Goal: Transaction & Acquisition: Purchase product/service

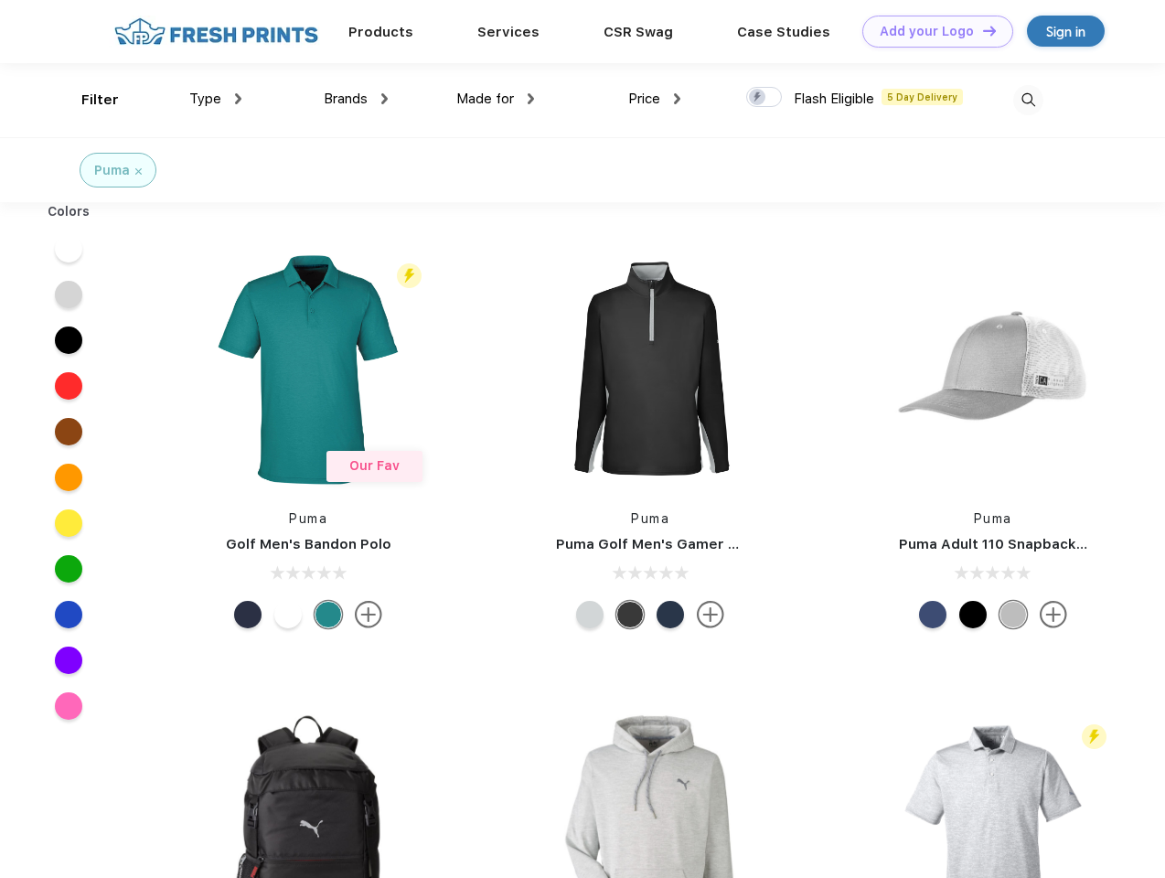
scroll to position [1, 0]
click at [931, 31] on link "Add your Logo Design Tool" at bounding box center [937, 32] width 151 height 32
click at [0, 0] on div "Design Tool" at bounding box center [0, 0] width 0 height 0
click at [981, 30] on link "Add your Logo Design Tool" at bounding box center [937, 32] width 151 height 32
click at [88, 100] on div "Filter" at bounding box center [99, 100] width 37 height 21
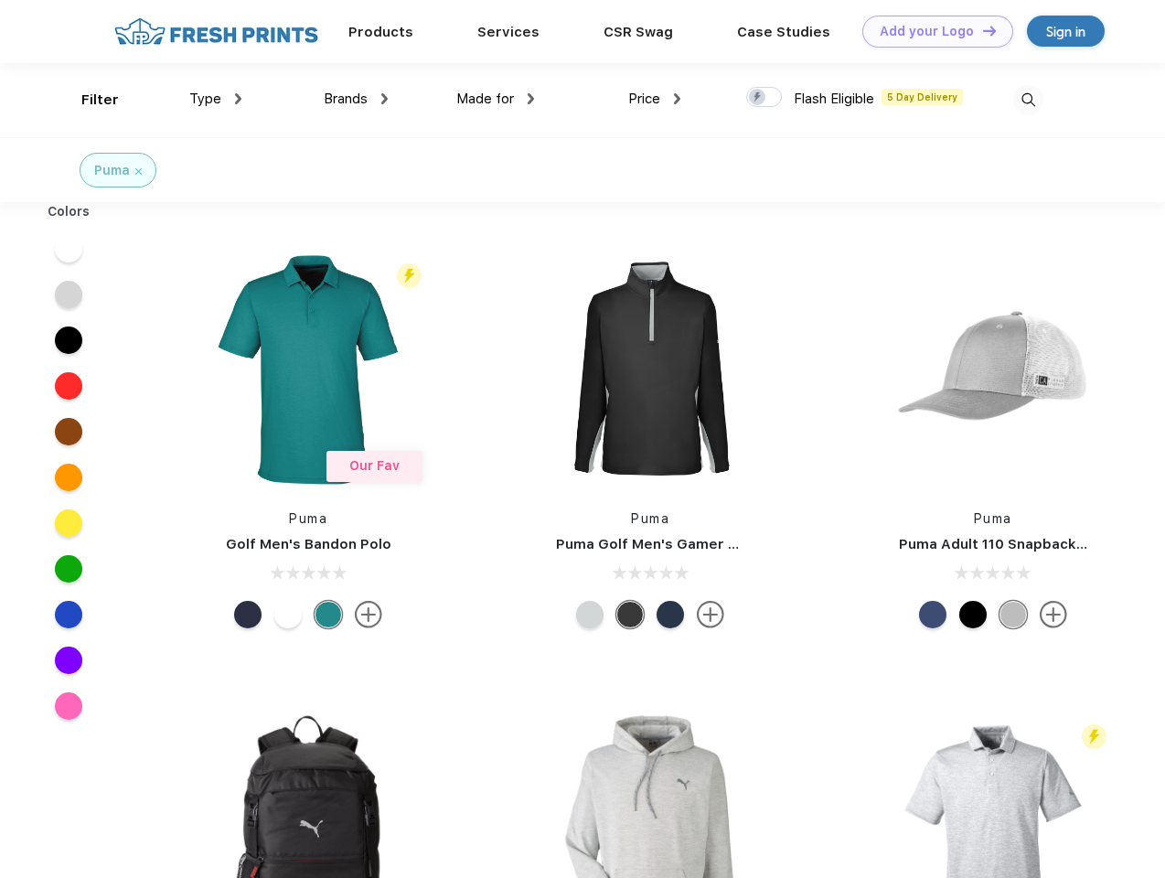
click at [216, 99] on span "Type" at bounding box center [205, 98] width 32 height 16
click at [356, 99] on span "Brands" at bounding box center [346, 98] width 44 height 16
click at [495, 99] on span "Made for" at bounding box center [485, 98] width 58 height 16
click at [654, 99] on span "Price" at bounding box center [644, 98] width 32 height 16
click at [764, 98] on div at bounding box center [764, 97] width 36 height 20
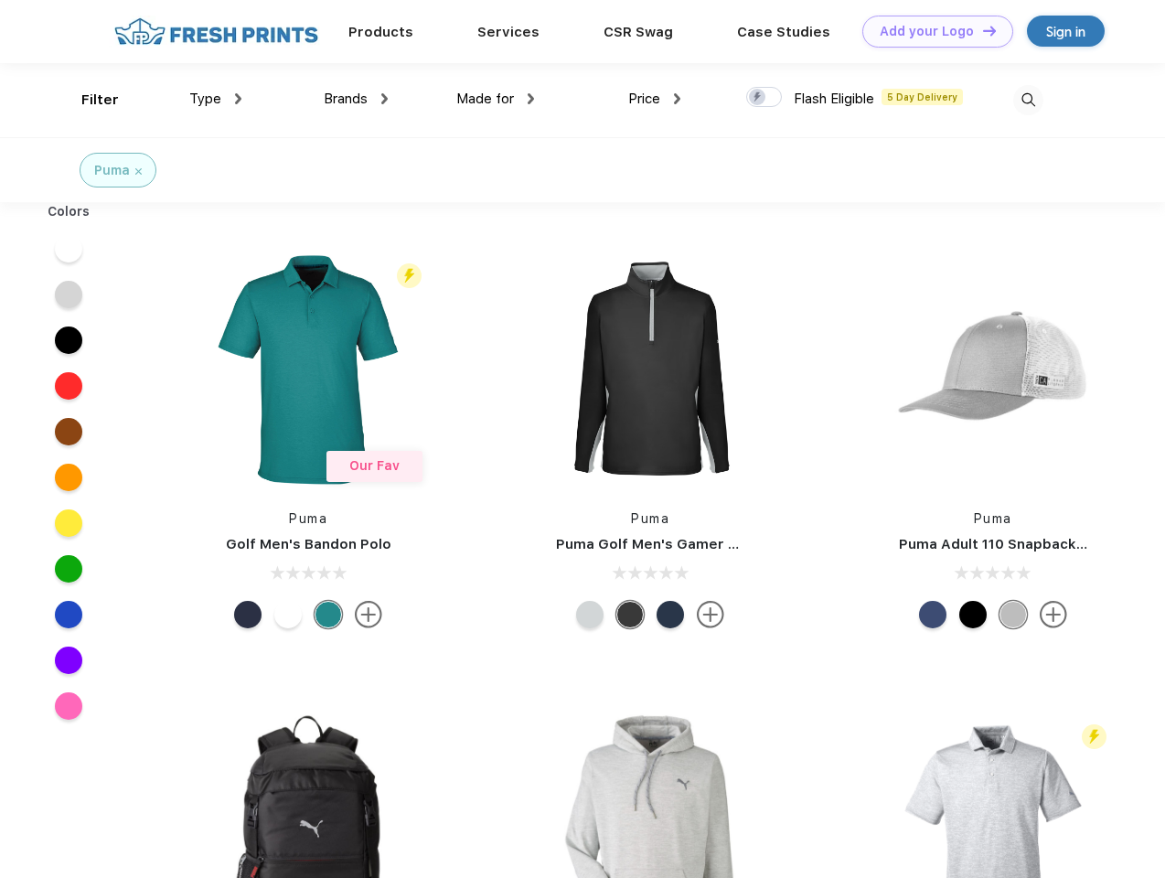
click at [758, 98] on input "checkbox" at bounding box center [752, 92] width 12 height 12
click at [1027, 100] on img at bounding box center [1028, 100] width 30 height 30
